Goal: Use online tool/utility: Use online tool/utility

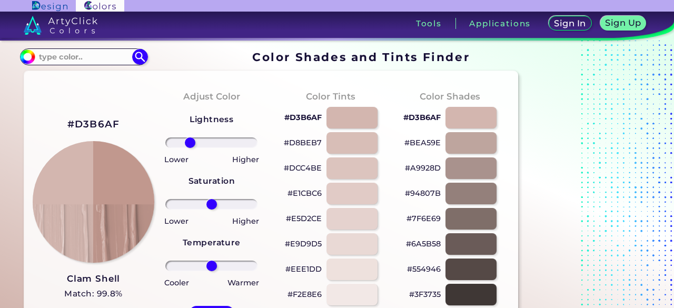
drag, startPoint x: 214, startPoint y: 147, endPoint x: 190, endPoint y: 139, distance: 25.5
click at [190, 139] on input "range" at bounding box center [211, 142] width 92 height 11
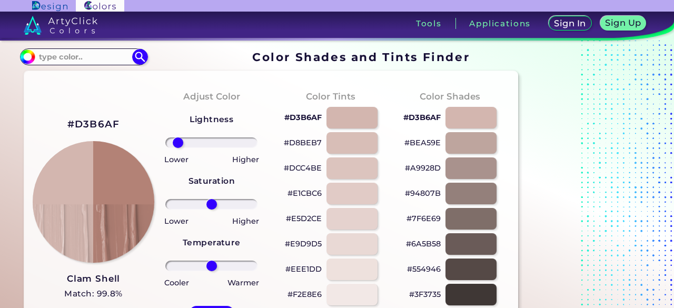
drag, startPoint x: 190, startPoint y: 139, endPoint x: 177, endPoint y: 140, distance: 12.1
click at [177, 140] on input "range" at bounding box center [211, 142] width 92 height 11
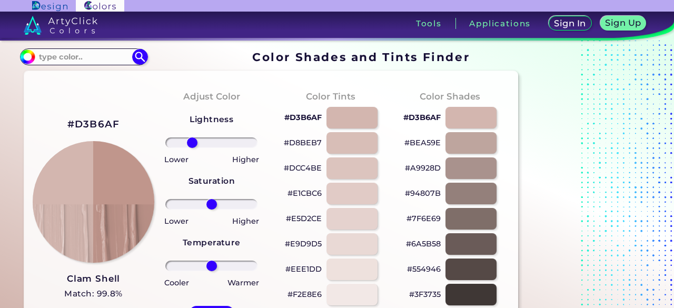
drag, startPoint x: 177, startPoint y: 140, endPoint x: 192, endPoint y: 147, distance: 16.0
type input "-48"
click at [192, 147] on input "range" at bounding box center [211, 142] width 92 height 11
drag, startPoint x: 212, startPoint y: 203, endPoint x: 176, endPoint y: 195, distance: 36.2
click at [176, 199] on input "range" at bounding box center [211, 204] width 92 height 11
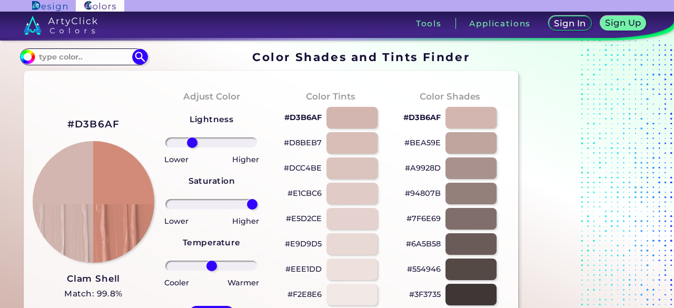
drag, startPoint x: 176, startPoint y: 202, endPoint x: 267, endPoint y: 202, distance: 90.6
click at [258, 202] on input "range" at bounding box center [211, 204] width 92 height 11
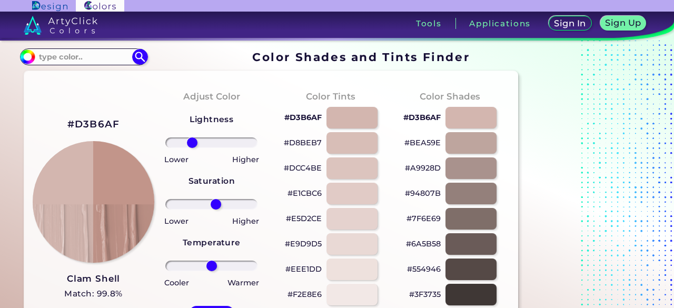
drag, startPoint x: 253, startPoint y: 201, endPoint x: 216, endPoint y: 202, distance: 36.9
type input "11"
click at [216, 202] on input "range" at bounding box center [211, 204] width 92 height 11
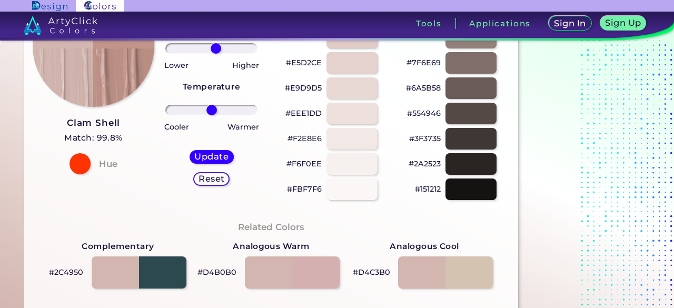
scroll to position [41, 0]
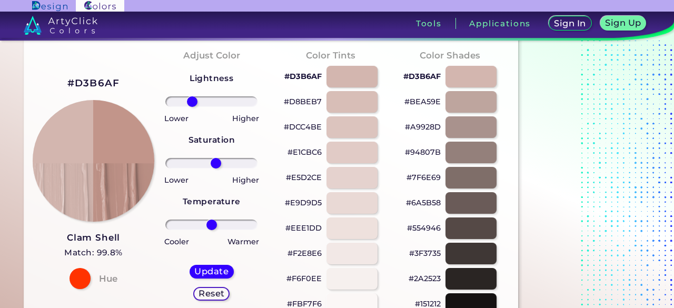
click at [195, 104] on div at bounding box center [212, 101] width 102 height 13
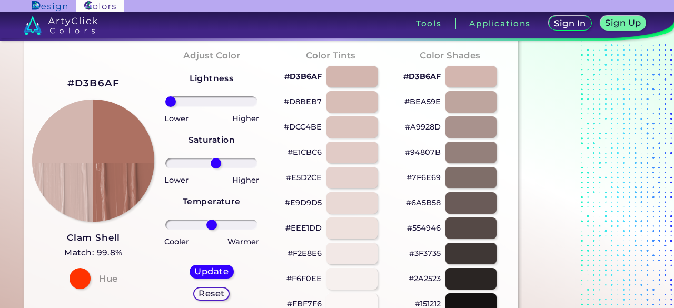
drag, startPoint x: 195, startPoint y: 104, endPoint x: 125, endPoint y: 141, distance: 79.4
type input "-100"
click at [165, 107] on input "range" at bounding box center [211, 101] width 92 height 11
drag, startPoint x: 216, startPoint y: 169, endPoint x: 188, endPoint y: 160, distance: 30.0
click at [188, 160] on div at bounding box center [212, 163] width 102 height 13
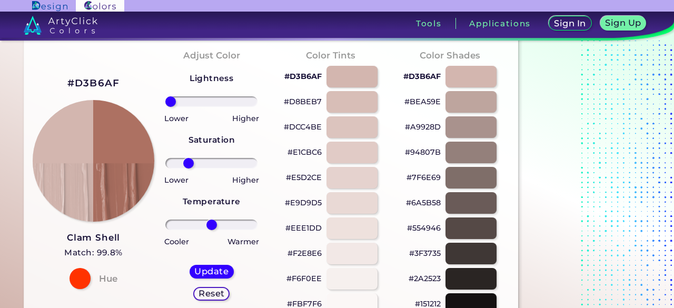
click at [188, 160] on input "range" at bounding box center [211, 163] width 92 height 11
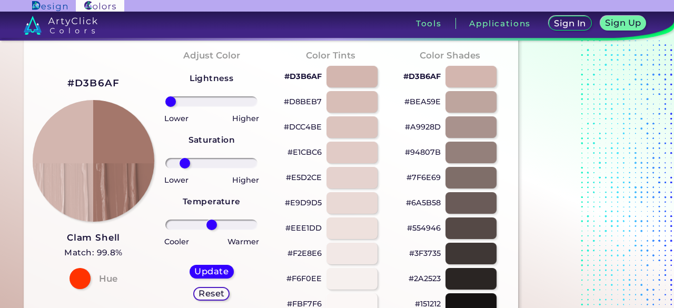
click at [184, 160] on input "range" at bounding box center [211, 163] width 92 height 11
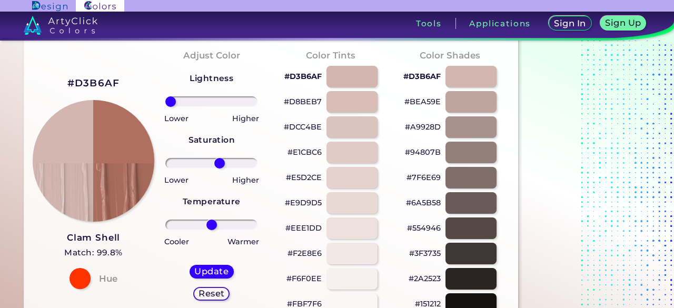
click at [219, 159] on input "range" at bounding box center [211, 163] width 92 height 11
drag, startPoint x: 218, startPoint y: 162, endPoint x: 210, endPoint y: 161, distance: 8.5
type input "-5"
click at [210, 161] on input "range" at bounding box center [211, 163] width 92 height 11
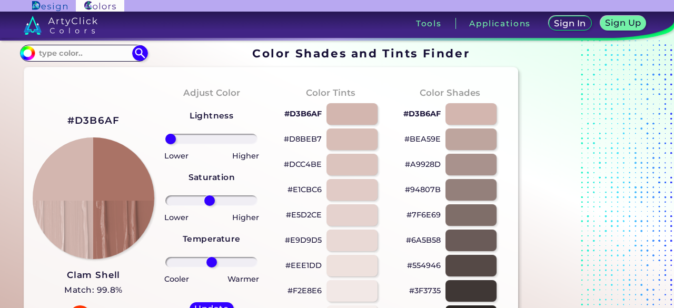
scroll to position [0, 0]
